Goal: Check status: Check status

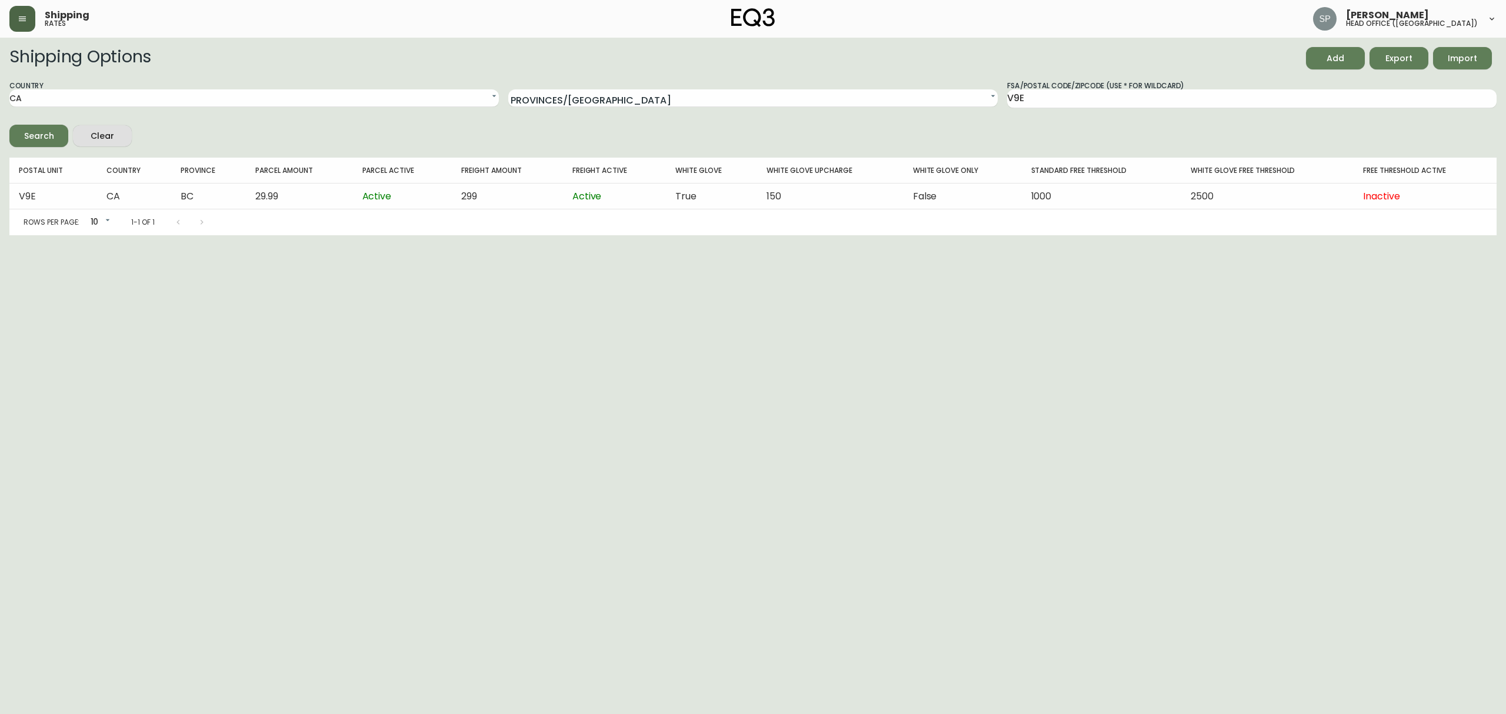
click at [29, 15] on button "button" at bounding box center [22, 19] width 26 height 26
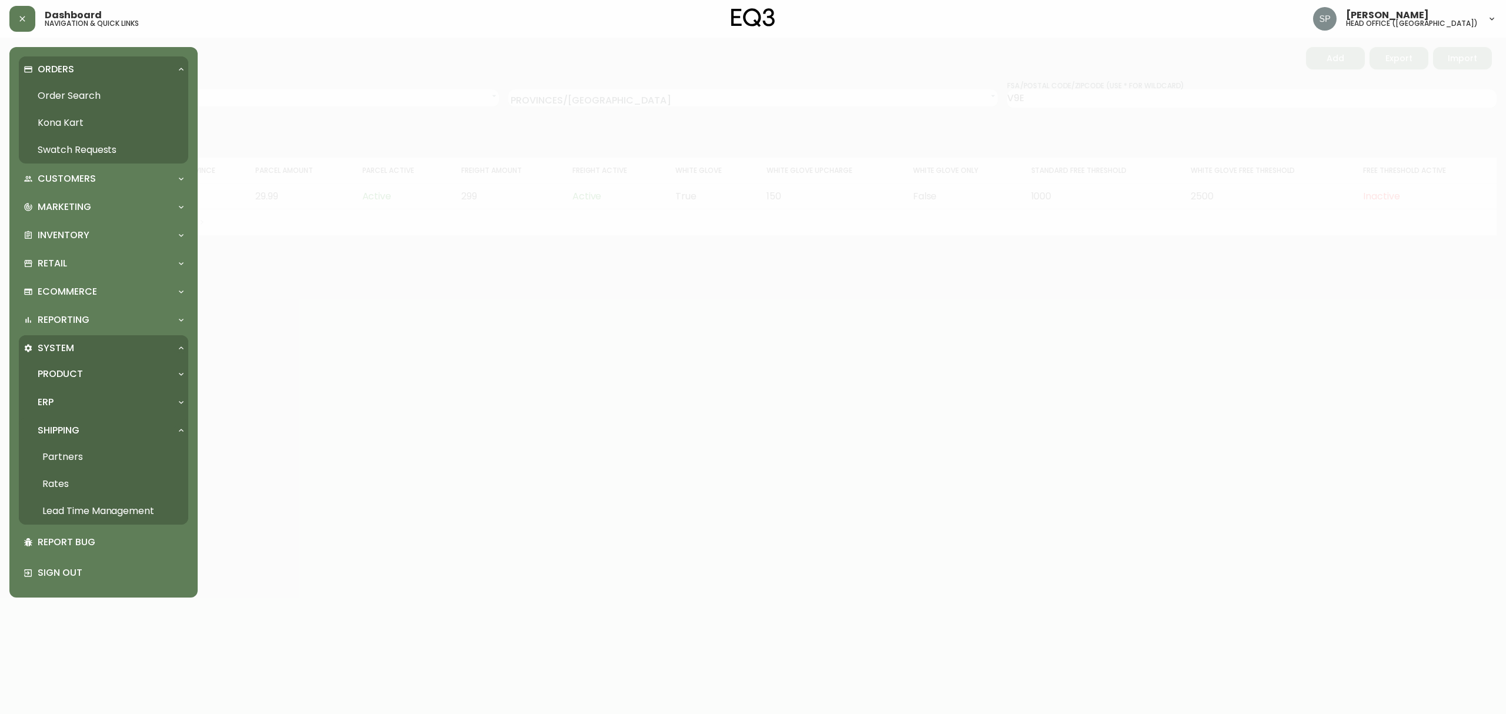
click at [62, 86] on link "Order Search" at bounding box center [103, 95] width 169 height 27
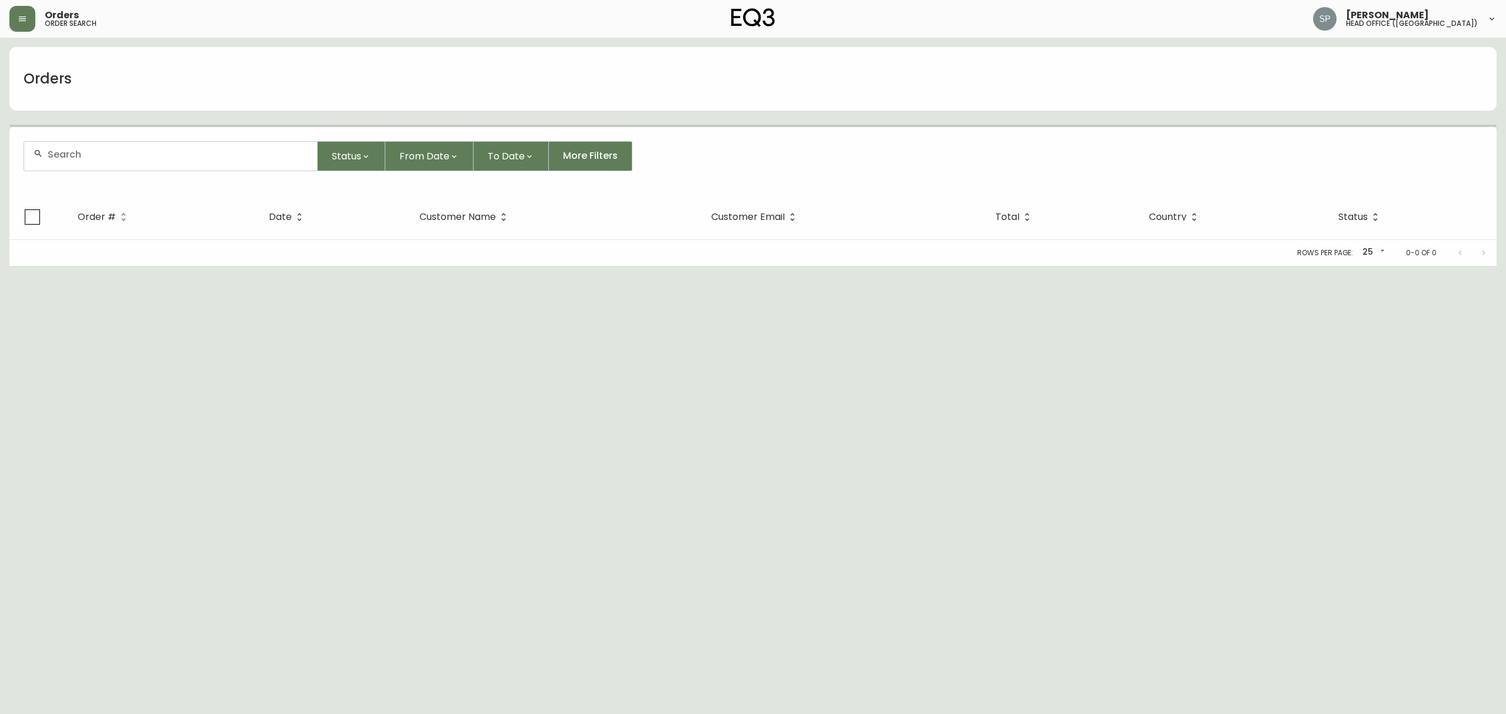
click at [121, 148] on div at bounding box center [170, 156] width 293 height 29
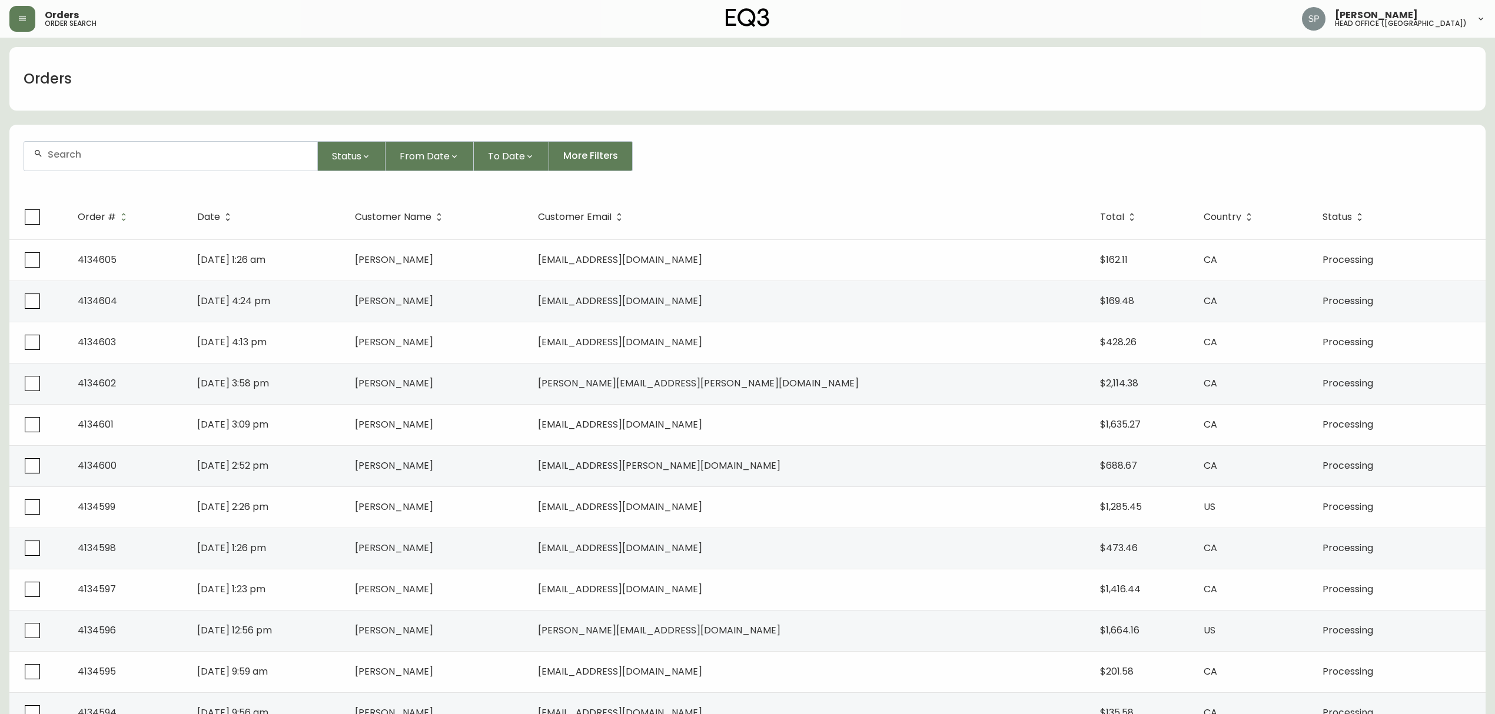
paste input "4134546"
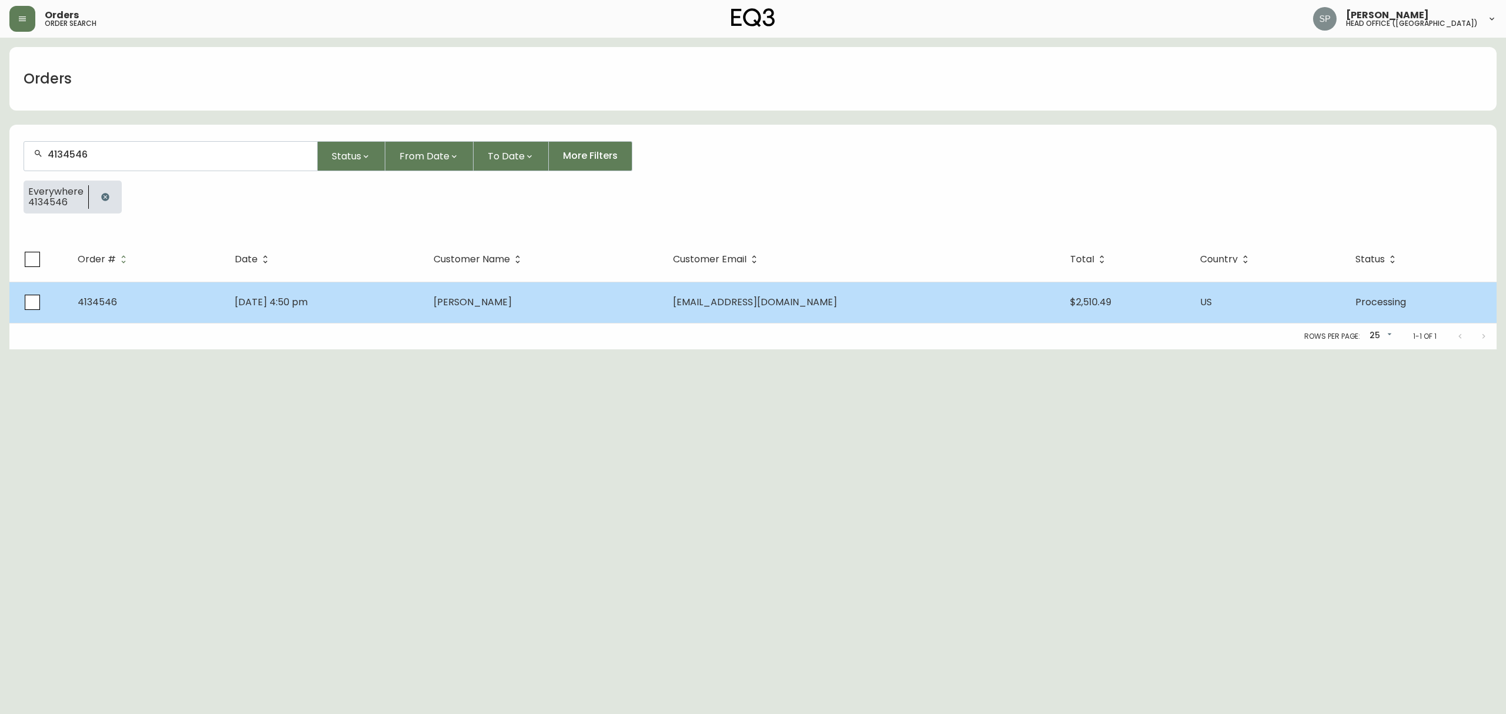
type input "4134546"
click at [300, 302] on span "[DATE] 4:50 pm" at bounding box center [271, 302] width 73 height 14
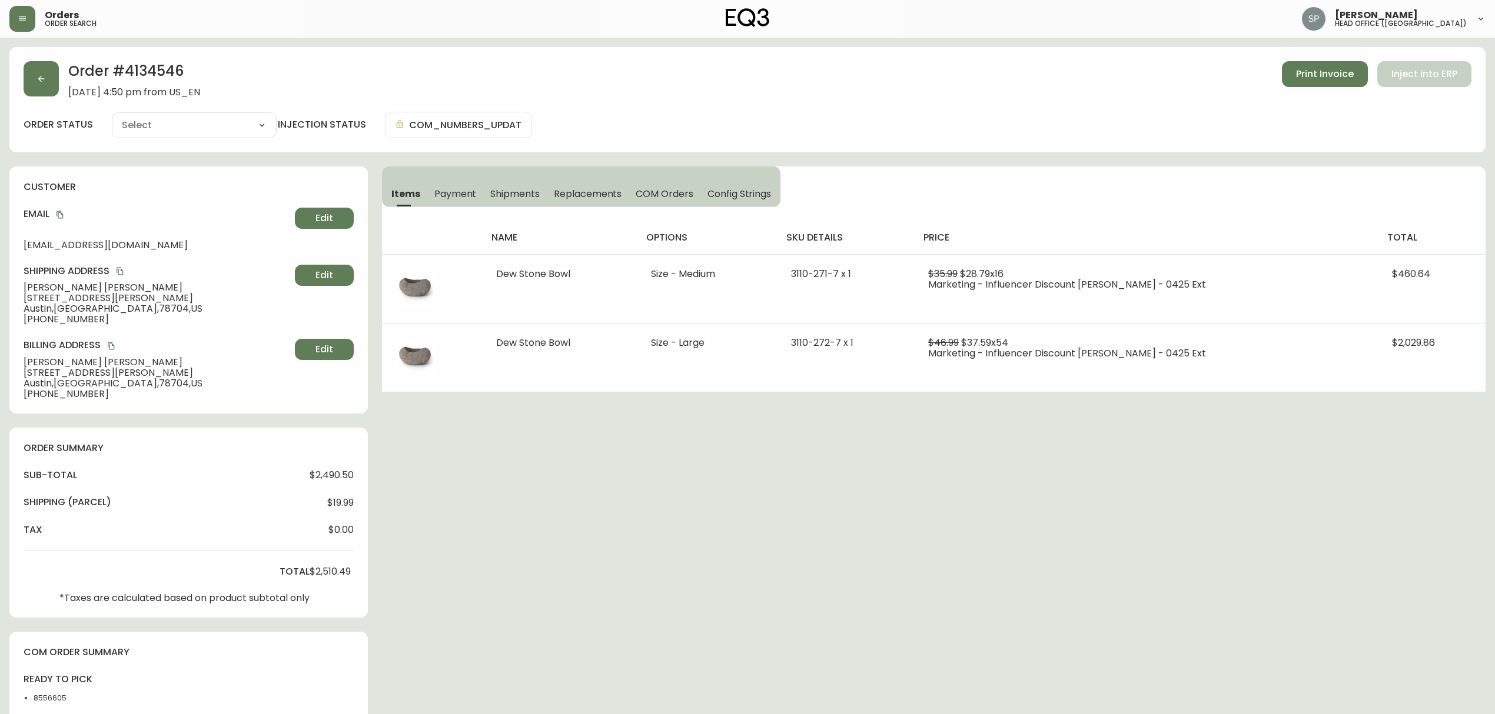
type input "Processing"
select select "PROCESSING"
click at [83, 311] on span "[GEOGRAPHIC_DATA] , [GEOGRAPHIC_DATA]" at bounding box center [157, 309] width 267 height 11
copy span "78704"
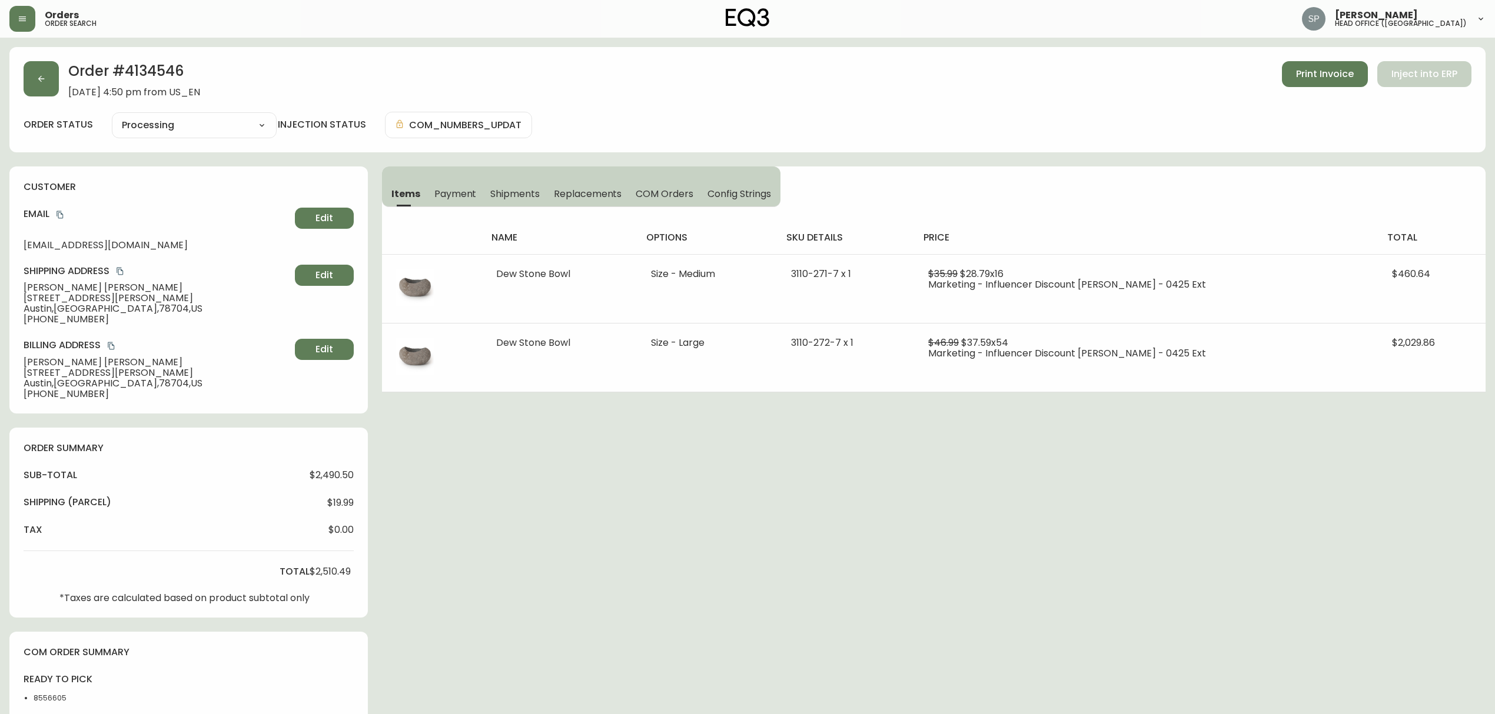
click at [559, 534] on div "Order # 4134546 [DATE] 4:50 pm from US_EN Print Invoice Inject into ERP order s…" at bounding box center [747, 502] width 1476 height 911
